Goal: Task Accomplishment & Management: Use online tool/utility

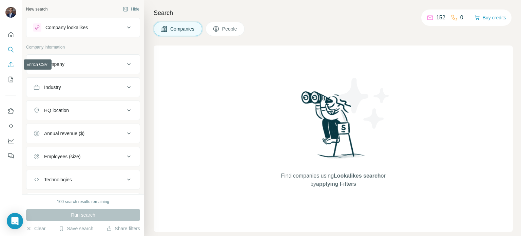
click at [10, 62] on icon "Enrich CSV" at bounding box center [10, 64] width 7 height 7
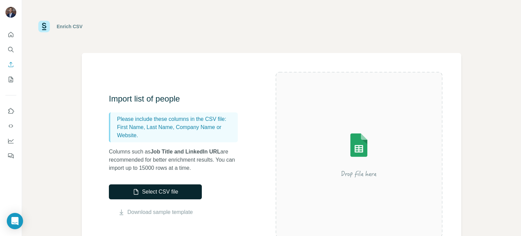
click at [166, 191] on button "Select CSV file" at bounding box center [155, 191] width 93 height 15
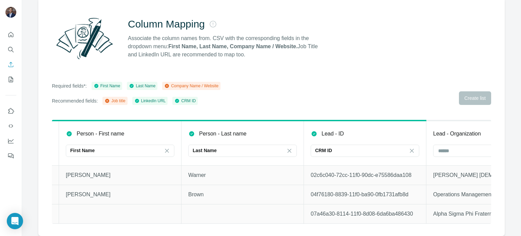
scroll to position [0, 178]
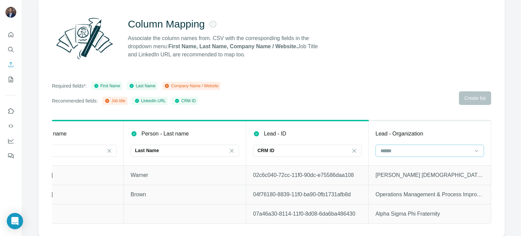
click at [396, 147] on input at bounding box center [426, 150] width 92 height 7
click at [411, 162] on p "Company Name" at bounding box center [393, 161] width 34 height 7
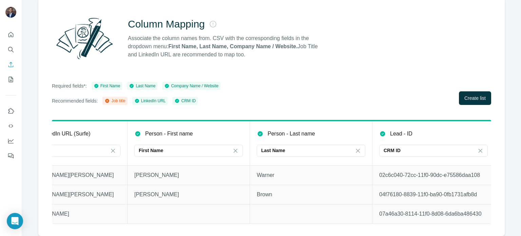
scroll to position [0, 0]
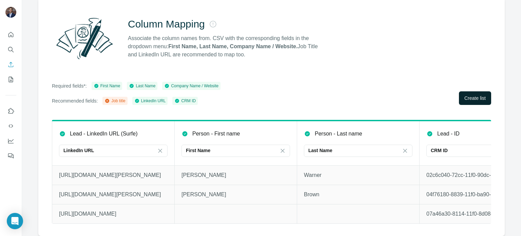
click at [482, 91] on button "Create list" at bounding box center [475, 98] width 32 height 14
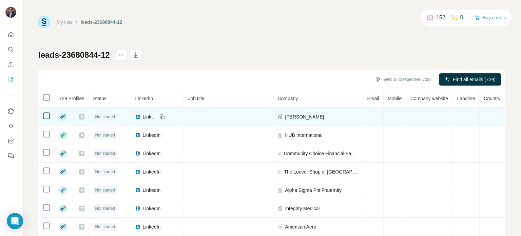
click at [64, 117] on rect at bounding box center [63, 117] width 8 height 8
click at [83, 116] on icon at bounding box center [82, 116] width 2 height 3
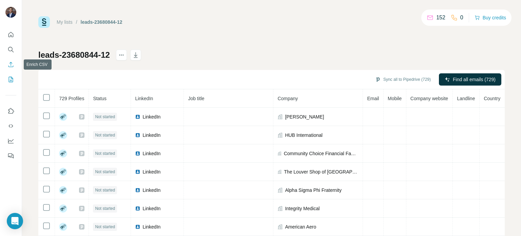
click at [7, 65] on icon "Enrich CSV" at bounding box center [10, 64] width 7 height 7
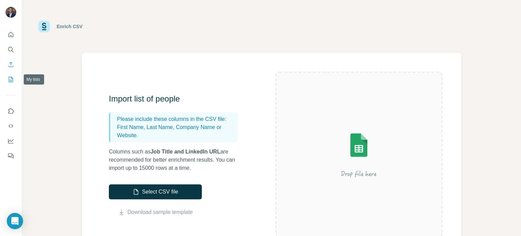
click at [11, 77] on icon "My lists" at bounding box center [10, 79] width 7 height 7
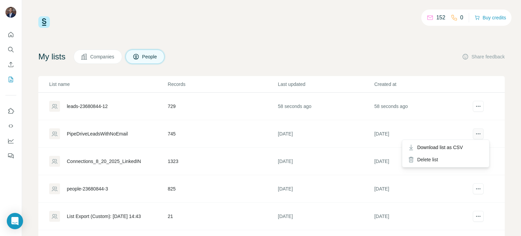
click at [473, 137] on button "actions" at bounding box center [478, 133] width 11 height 11
click at [96, 108] on div "leads-23680844-12" at bounding box center [87, 106] width 41 height 7
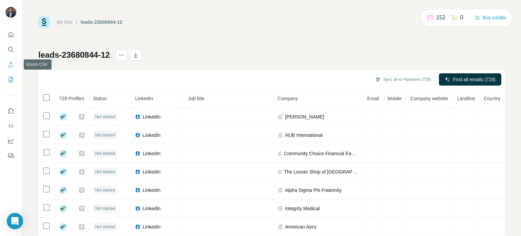
click at [10, 66] on icon "Enrich CSV" at bounding box center [10, 64] width 7 height 7
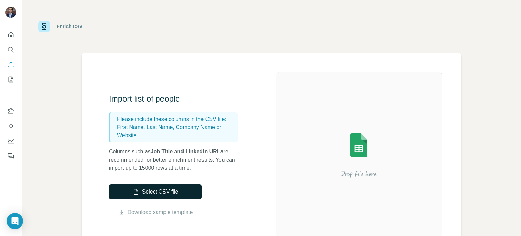
click at [161, 191] on button "Select CSV file" at bounding box center [155, 191] width 93 height 15
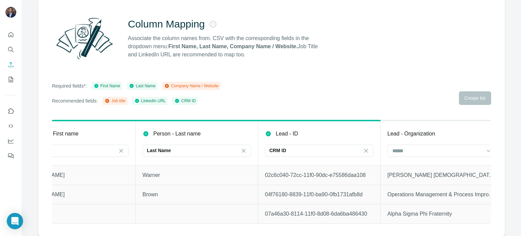
scroll to position [0, 178]
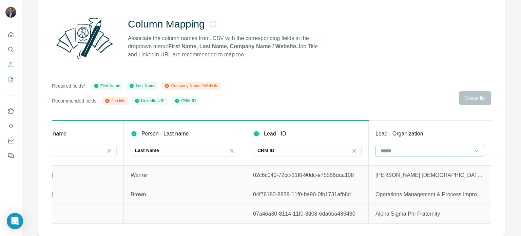
click at [410, 147] on input at bounding box center [426, 150] width 92 height 7
click at [406, 164] on p "Company Name" at bounding box center [393, 161] width 34 height 7
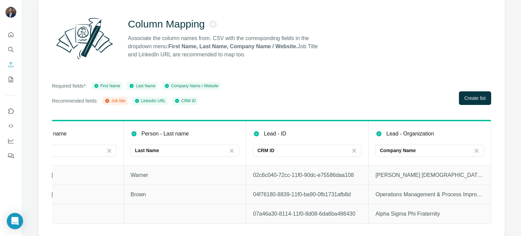
scroll to position [0, 0]
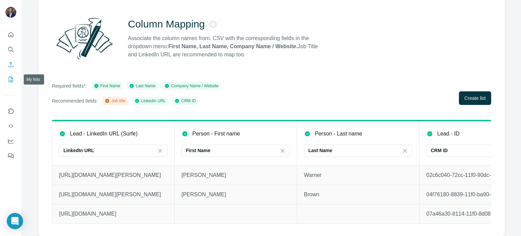
click at [10, 79] on icon "My lists" at bounding box center [10, 79] width 7 height 7
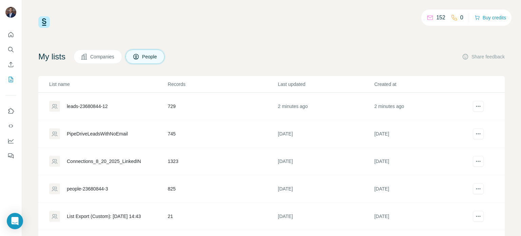
click at [96, 109] on div "leads-23680844-12" at bounding box center [87, 106] width 41 height 7
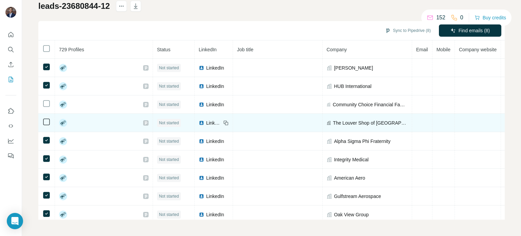
click at [45, 114] on td at bounding box center [46, 123] width 17 height 18
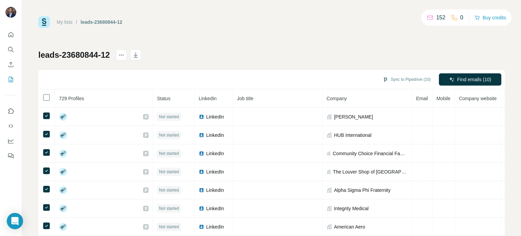
drag, startPoint x: 50, startPoint y: 116, endPoint x: 23, endPoint y: 78, distance: 46.8
click at [23, 78] on div "My lists / leads-23680844-12 152 0 Buy credits leads-23680844-12 Sync to Pipedr…" at bounding box center [271, 118] width 499 height 236
click at [77, 55] on h1 "leads-23680844-12" at bounding box center [74, 55] width 72 height 11
click at [107, 55] on h1 "leads-23680844-12" at bounding box center [74, 55] width 72 height 11
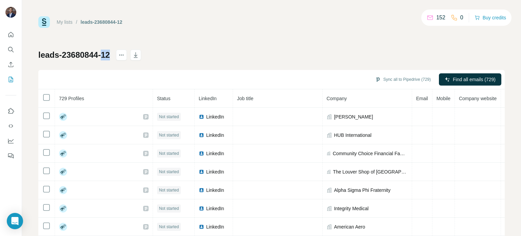
click at [109, 54] on h1 "leads-23680844-12" at bounding box center [74, 55] width 72 height 11
drag, startPoint x: 112, startPoint y: 55, endPoint x: 48, endPoint y: 59, distance: 63.9
click at [48, 59] on h1 "leads-23680844-12" at bounding box center [74, 55] width 72 height 11
click at [51, 55] on h1 "leads-23680844-12" at bounding box center [74, 55] width 72 height 11
click at [66, 21] on link "My lists" at bounding box center [65, 21] width 16 height 5
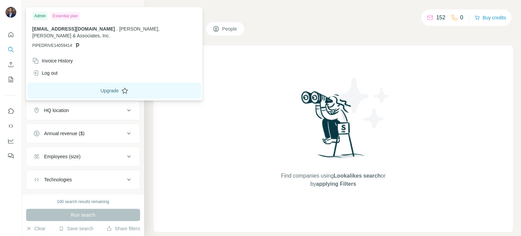
click at [73, 82] on button "Upgrade" at bounding box center [114, 90] width 174 height 16
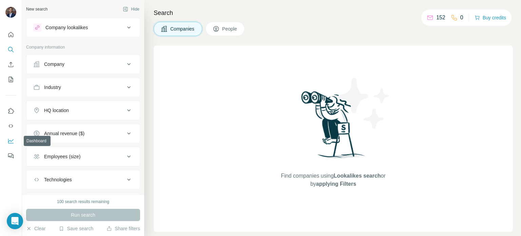
click at [10, 139] on icon "Dashboard" at bounding box center [10, 140] width 7 height 7
